Goal: Information Seeking & Learning: Understand process/instructions

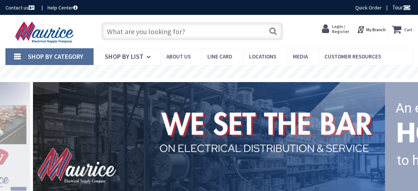
type input "Sumter Ct NE, Marietta, GA 30062, [GEOGRAPHIC_DATA]"
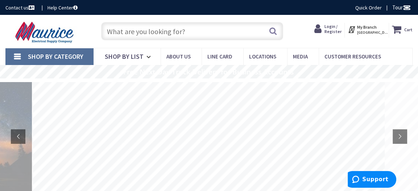
click at [197, 34] on input "text" at bounding box center [192, 31] width 182 height 18
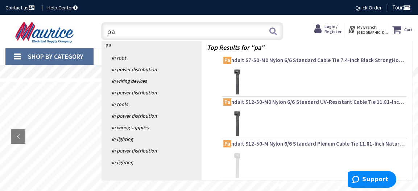
type input "p"
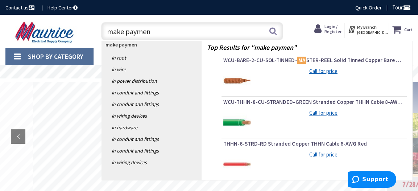
type input "make payment"
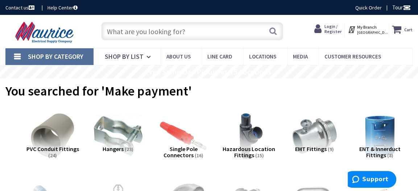
click at [196, 36] on input "text" at bounding box center [192, 31] width 182 height 18
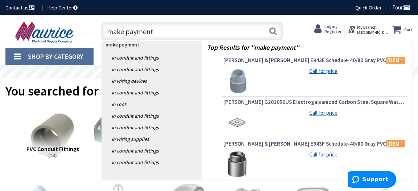
type input "make payment"
click at [49, 5] on link "Help Center" at bounding box center [63, 7] width 30 height 7
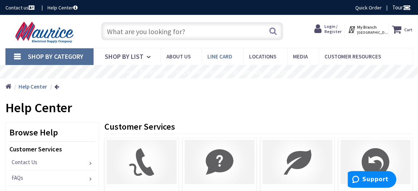
click at [224, 55] on span "Line Card" at bounding box center [220, 56] width 25 height 7
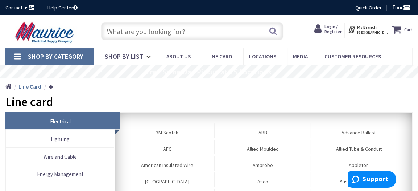
click at [17, 60] on link "Shop By Category" at bounding box center [49, 56] width 88 height 17
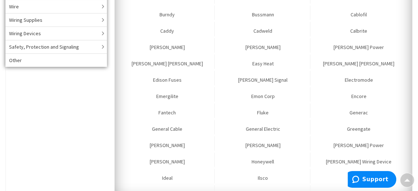
scroll to position [290, 0]
